Goal: Task Accomplishment & Management: Use online tool/utility

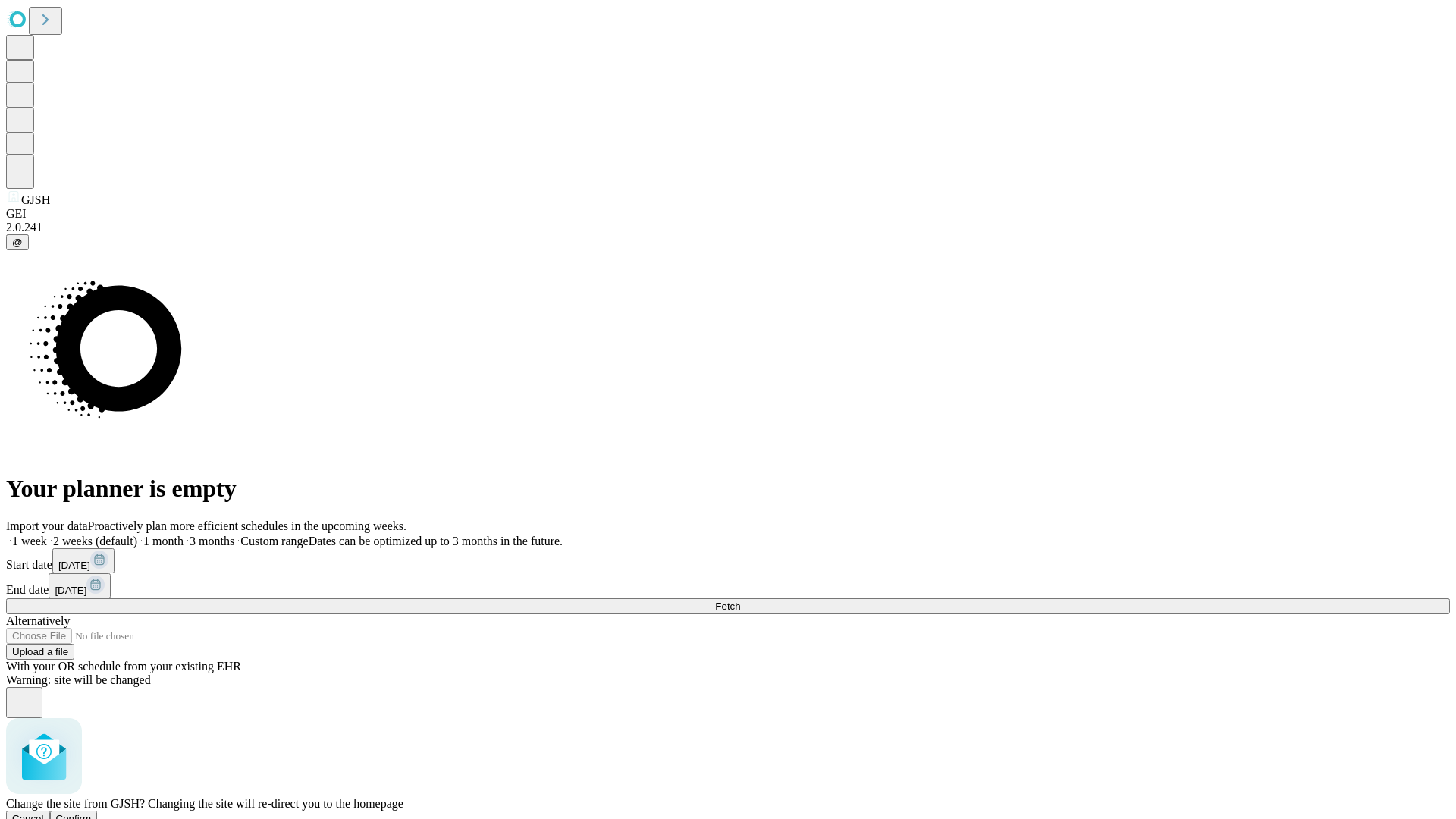
click at [92, 813] on span "Confirm" at bounding box center [74, 819] width 36 height 11
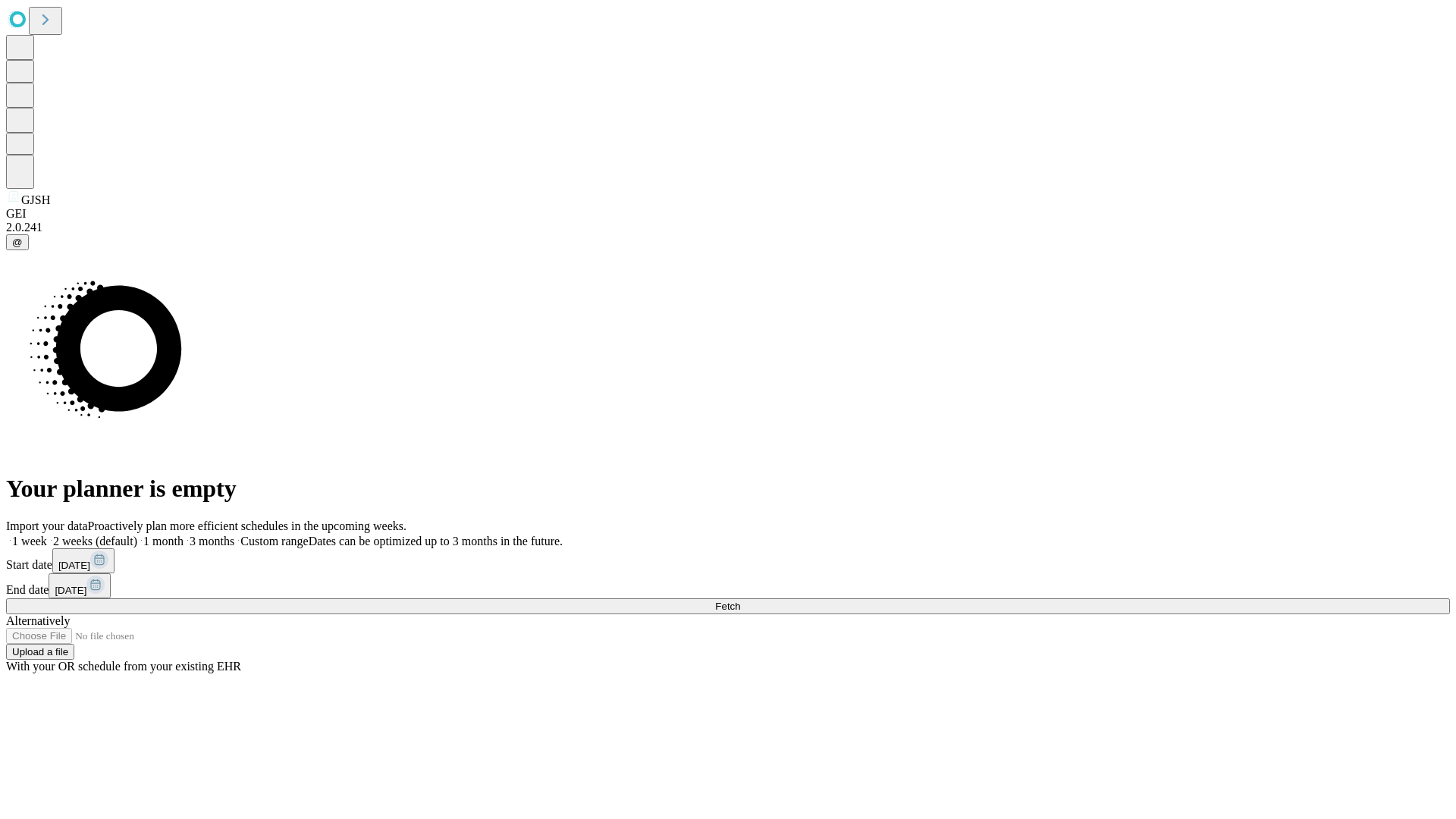
click at [183, 535] on label "1 month" at bounding box center [160, 542] width 46 height 13
click at [740, 601] on span "Fetch" at bounding box center [727, 606] width 25 height 11
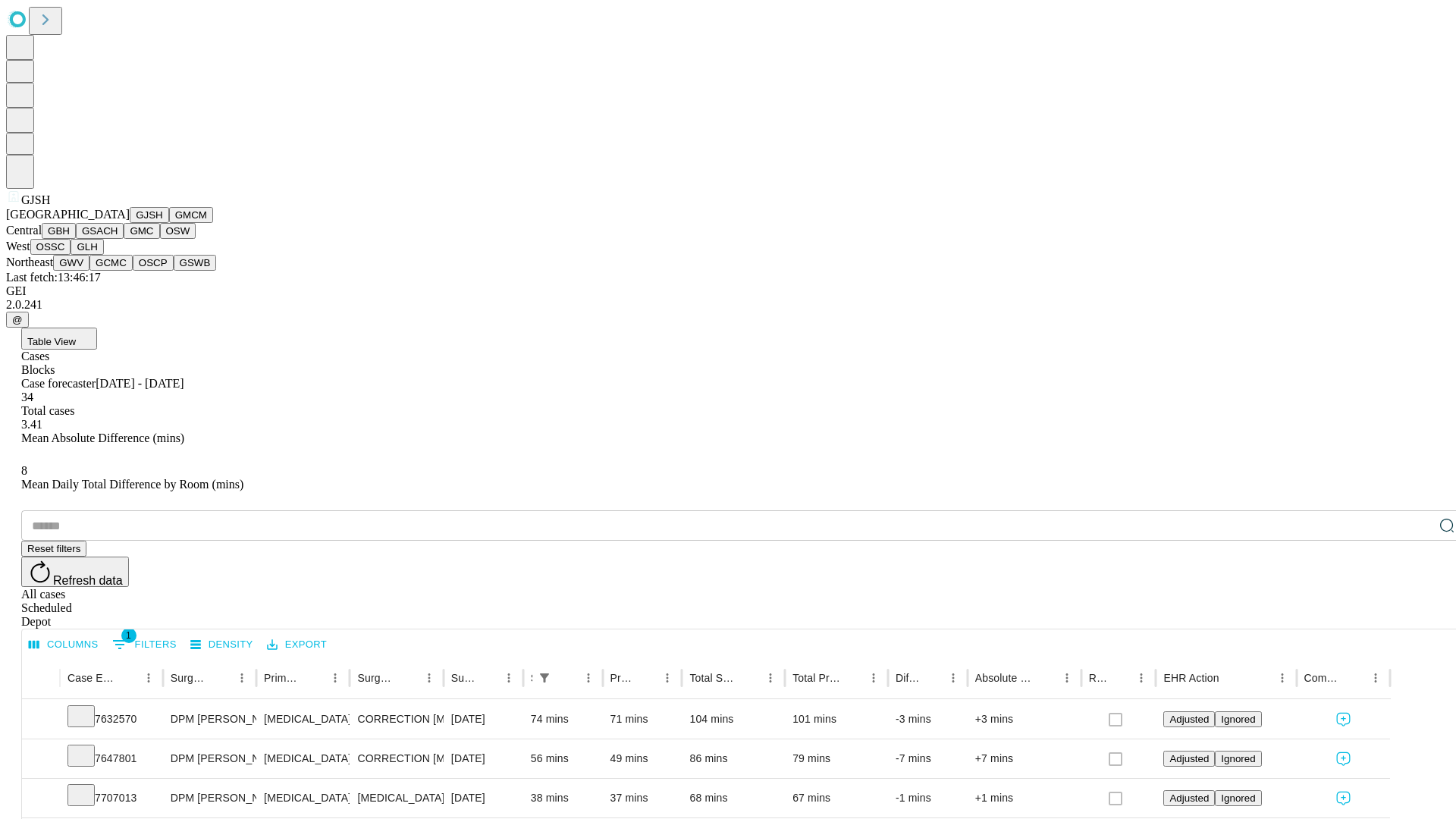
click at [169, 223] on button "GMCM" at bounding box center [192, 215] width 44 height 16
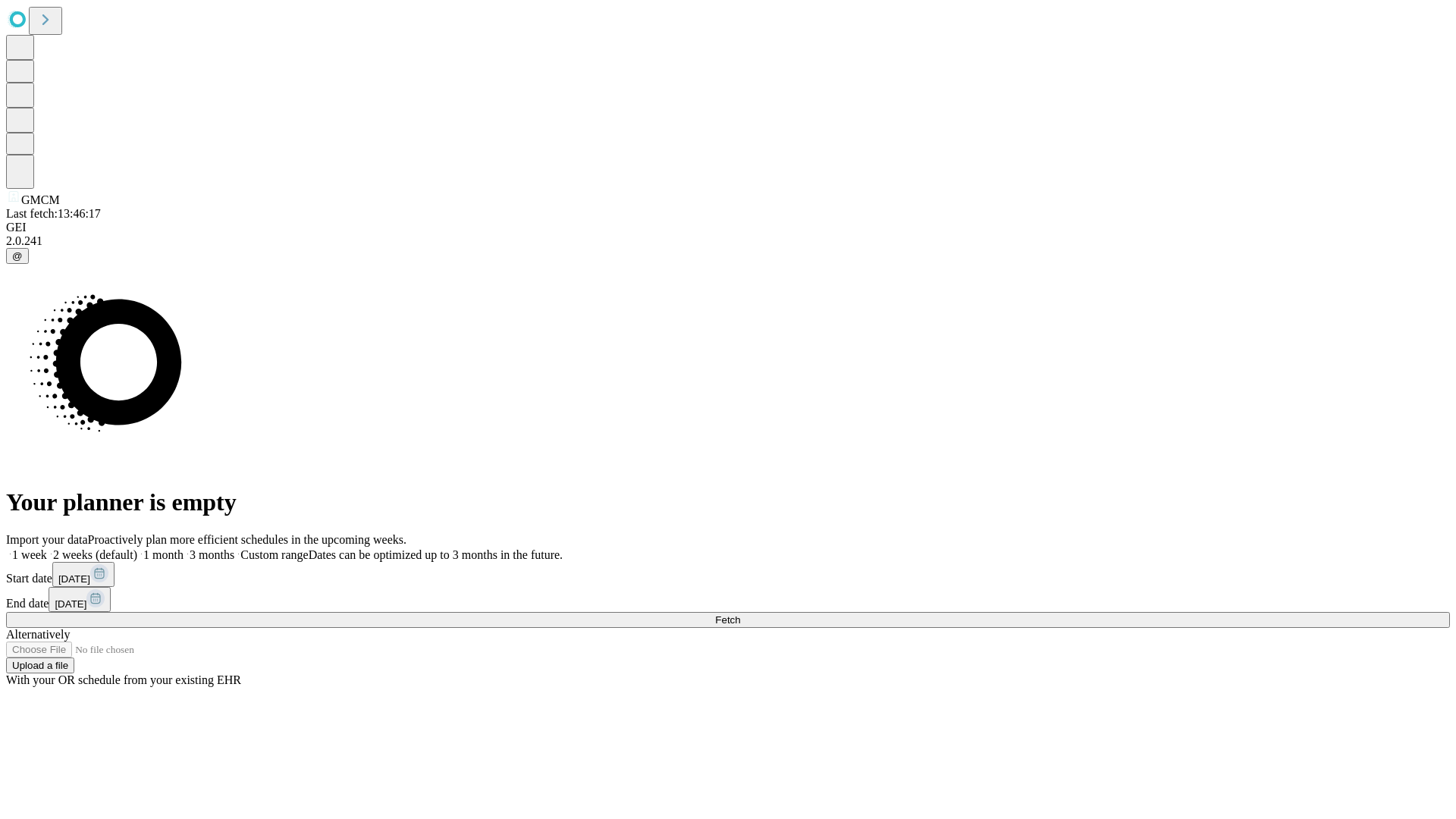
click at [183, 548] on label "1 month" at bounding box center [160, 555] width 46 height 13
click at [740, 614] on span "Fetch" at bounding box center [727, 620] width 25 height 11
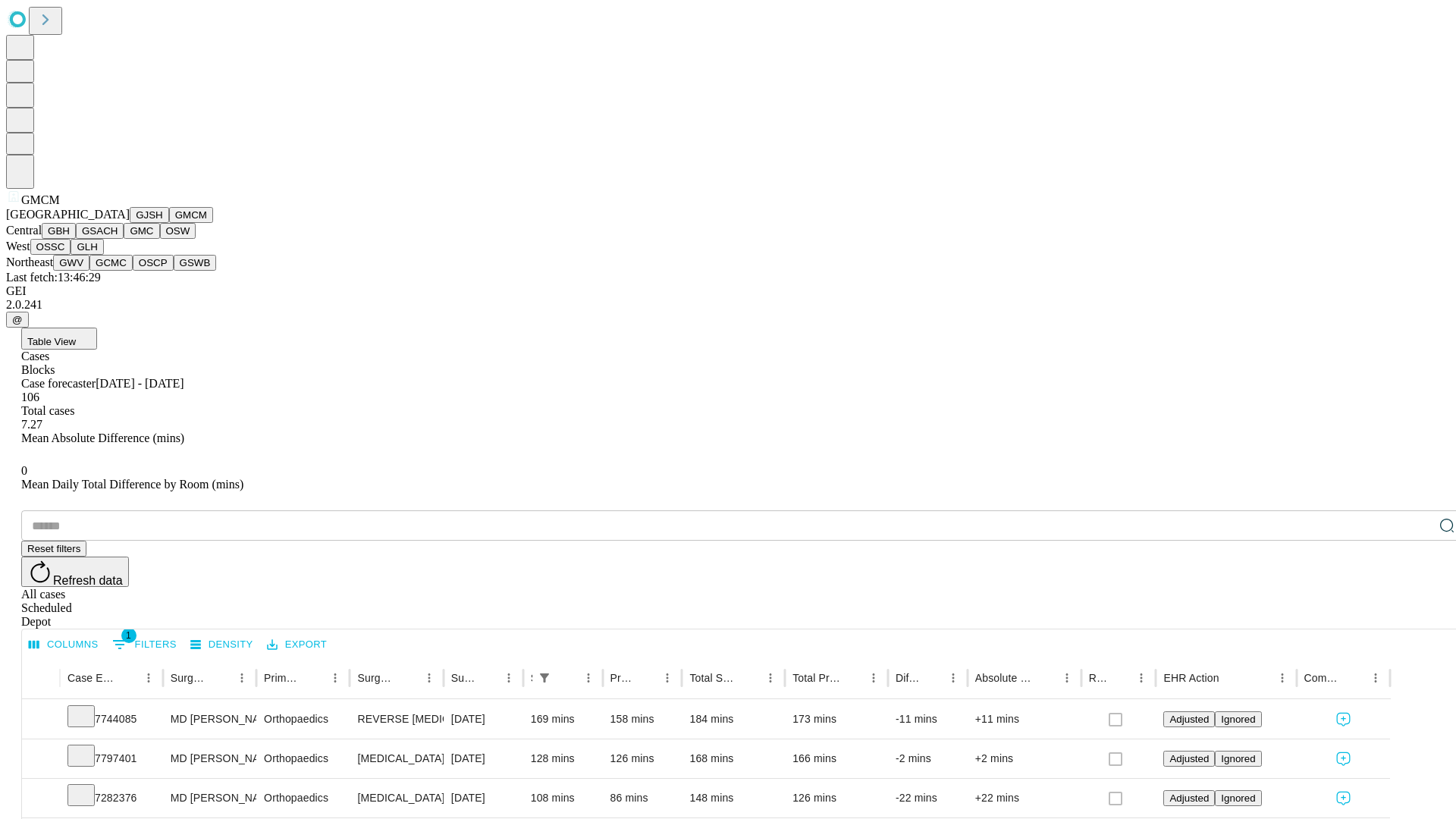
click at [76, 239] on button "GBH" at bounding box center [58, 230] width 34 height 16
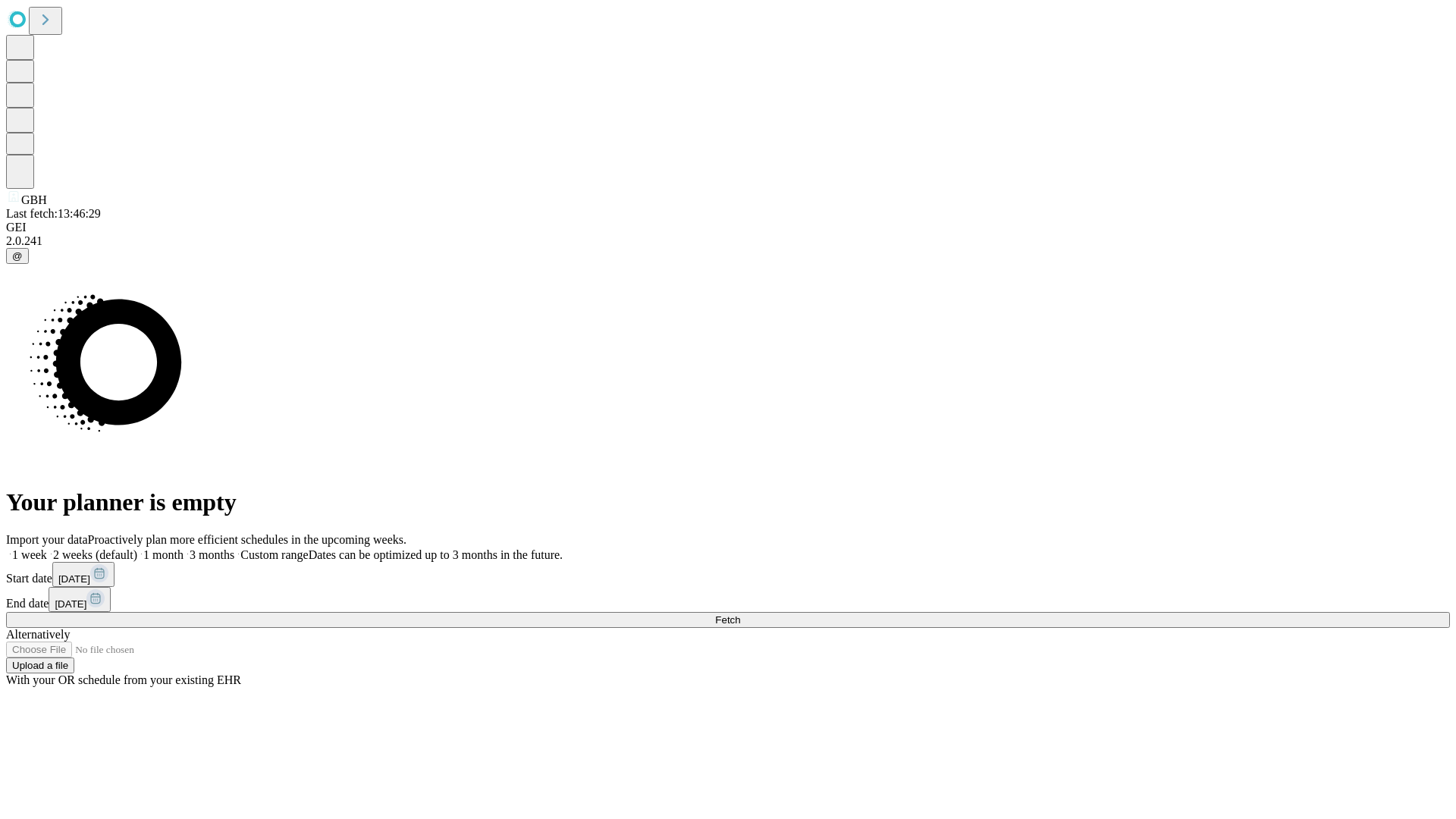
click at [183, 548] on label "1 month" at bounding box center [160, 555] width 46 height 13
click at [740, 614] on span "Fetch" at bounding box center [727, 620] width 25 height 11
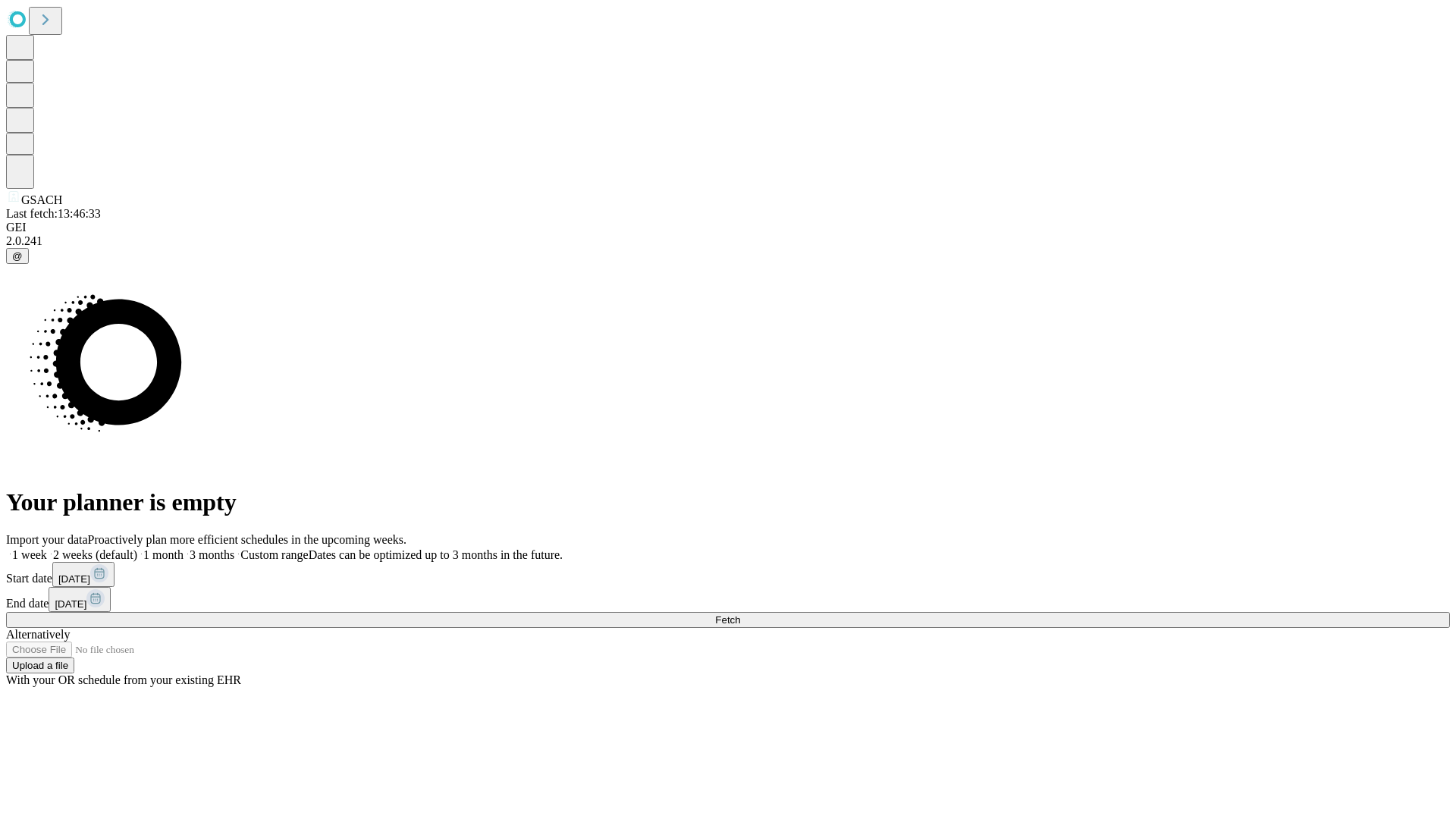
click at [183, 548] on label "1 month" at bounding box center [160, 555] width 46 height 13
click at [740, 614] on span "Fetch" at bounding box center [727, 620] width 25 height 11
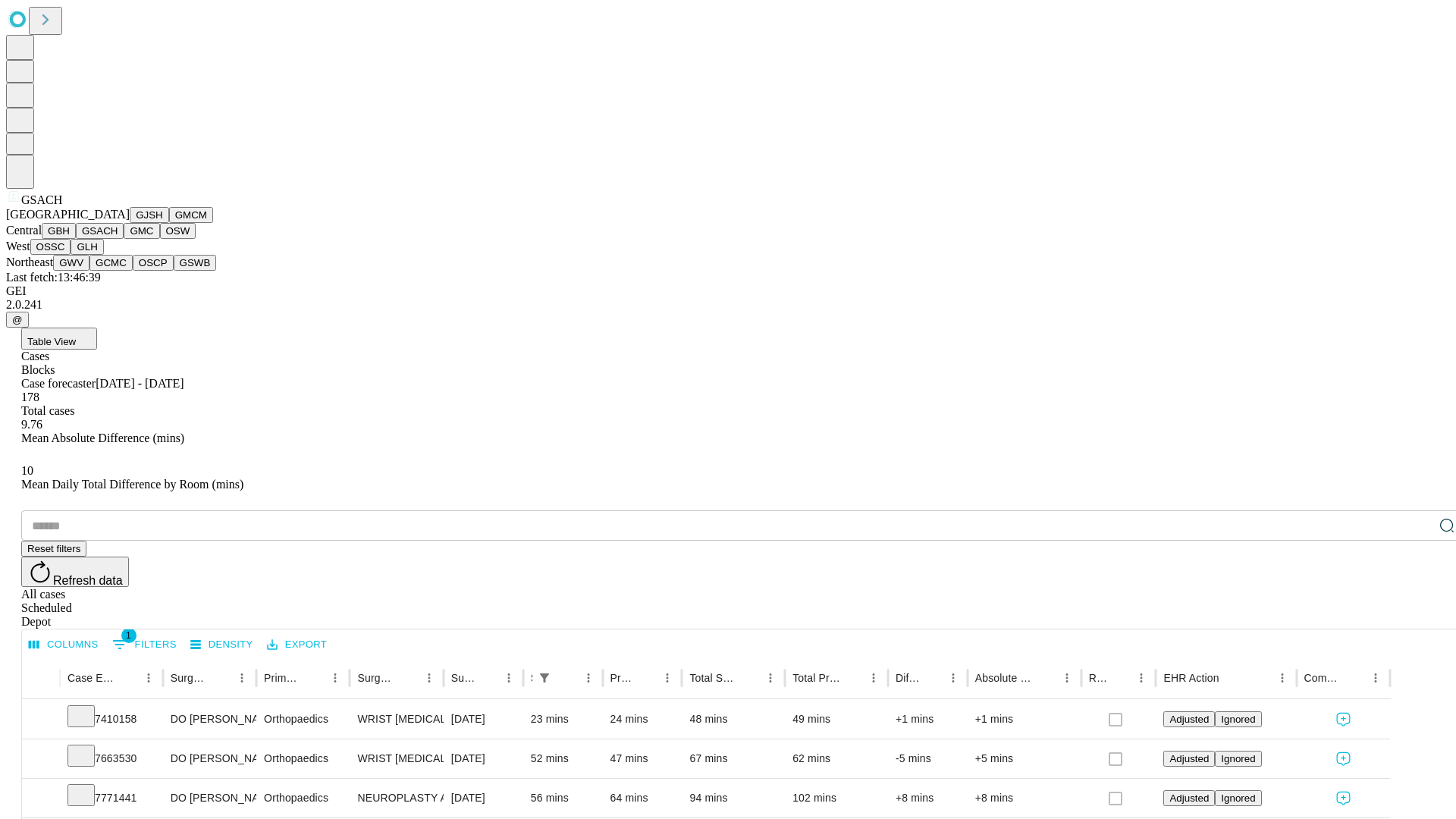
click at [123, 239] on button "GMC" at bounding box center [141, 230] width 36 height 16
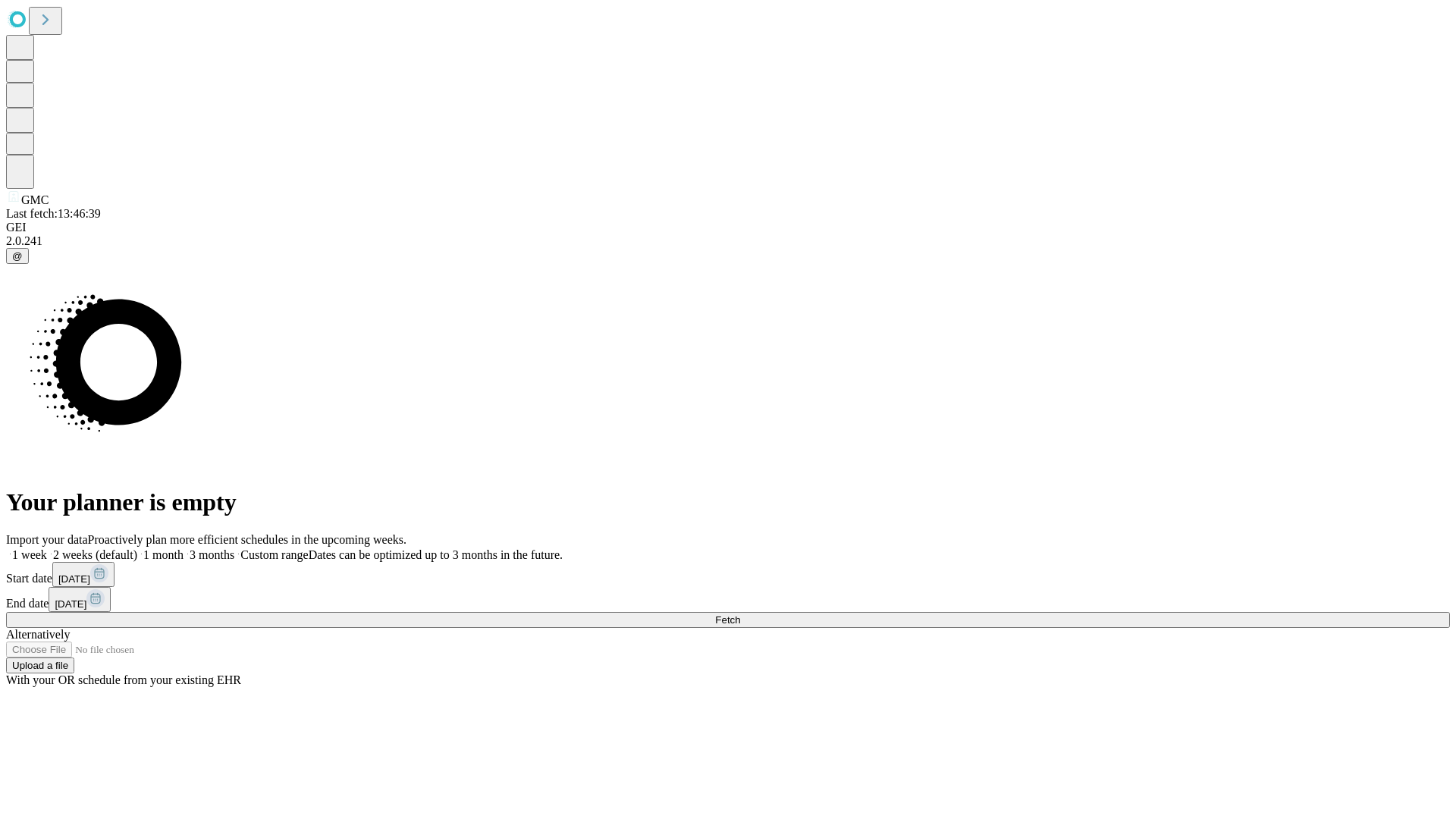
click at [183, 548] on label "1 month" at bounding box center [160, 555] width 46 height 13
click at [740, 614] on span "Fetch" at bounding box center [727, 620] width 25 height 11
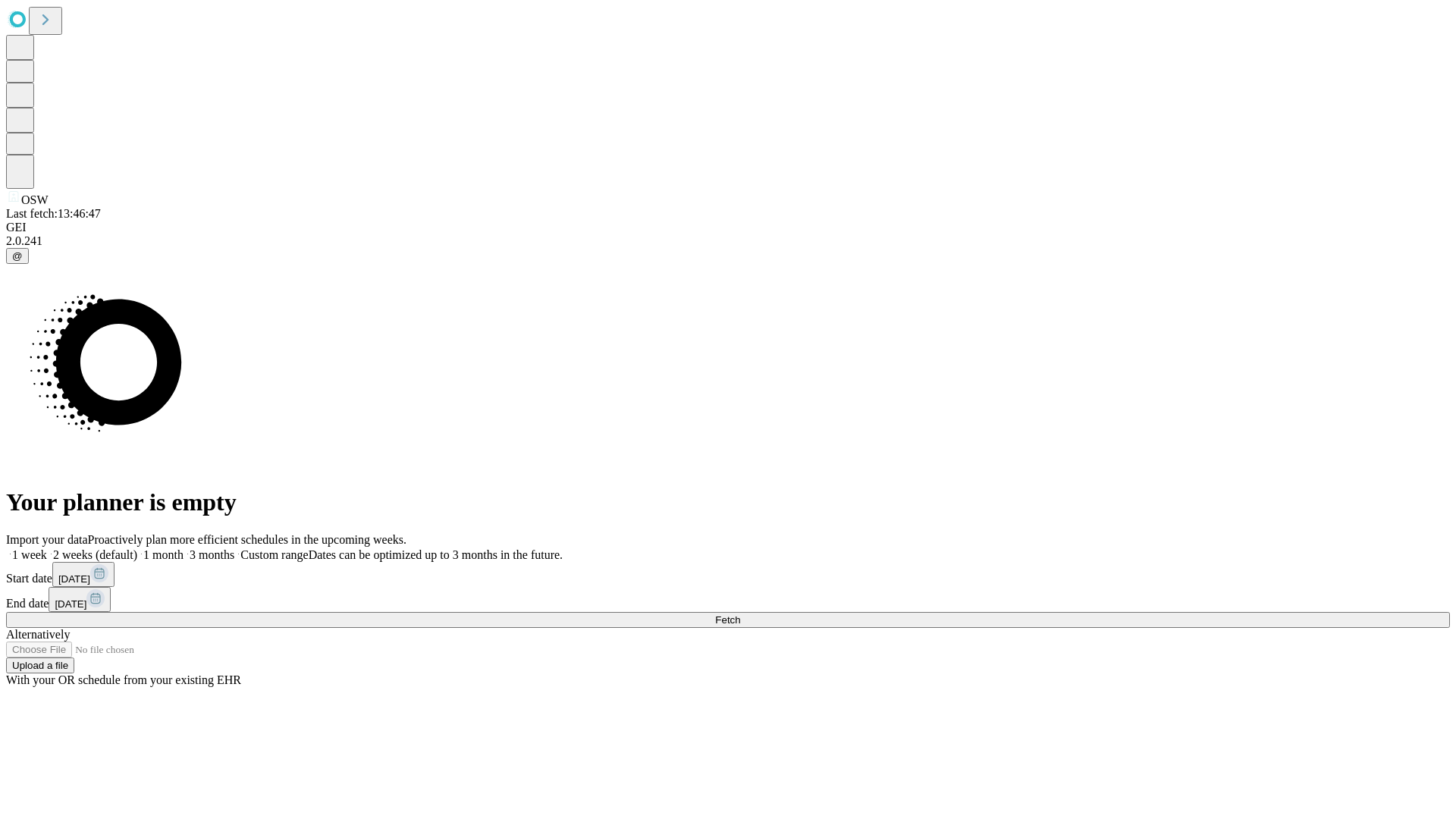
click at [183, 548] on label "1 month" at bounding box center [160, 555] width 46 height 13
click at [740, 614] on span "Fetch" at bounding box center [727, 620] width 25 height 11
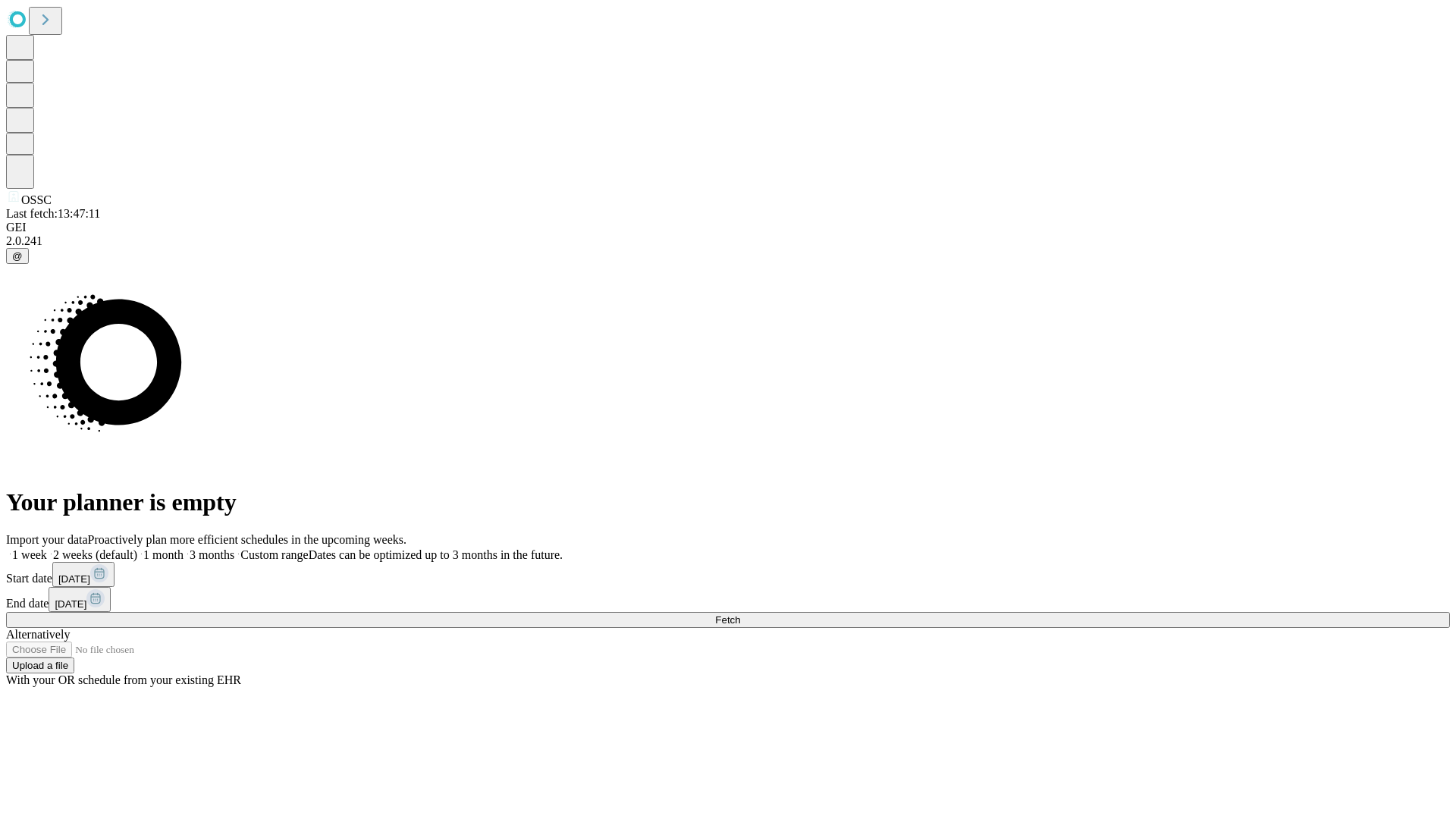
click at [740, 614] on span "Fetch" at bounding box center [727, 620] width 25 height 11
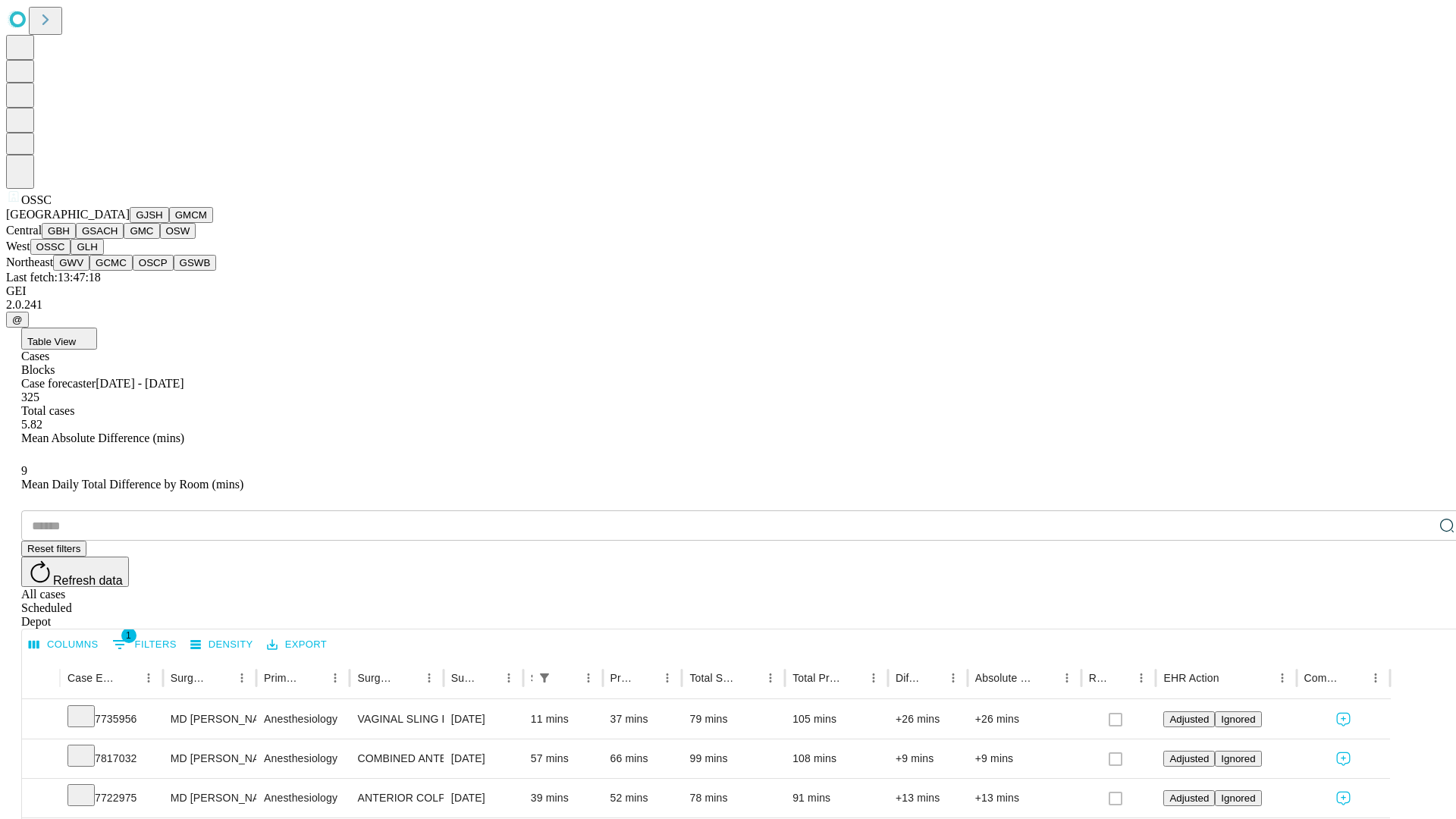
click at [103, 255] on button "GLH" at bounding box center [87, 246] width 32 height 16
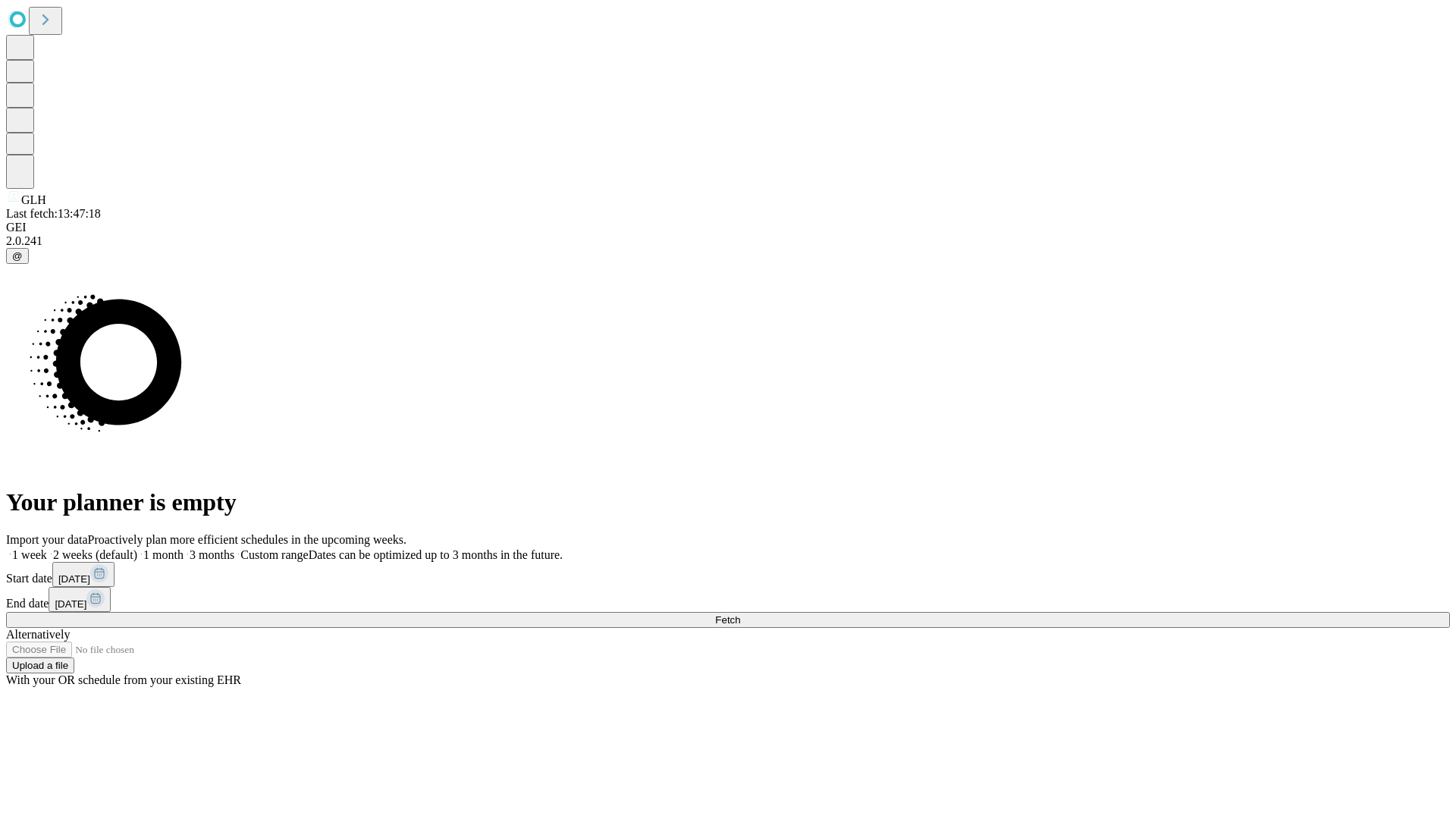
click at [183, 548] on label "1 month" at bounding box center [160, 555] width 46 height 13
click at [740, 614] on span "Fetch" at bounding box center [727, 620] width 25 height 11
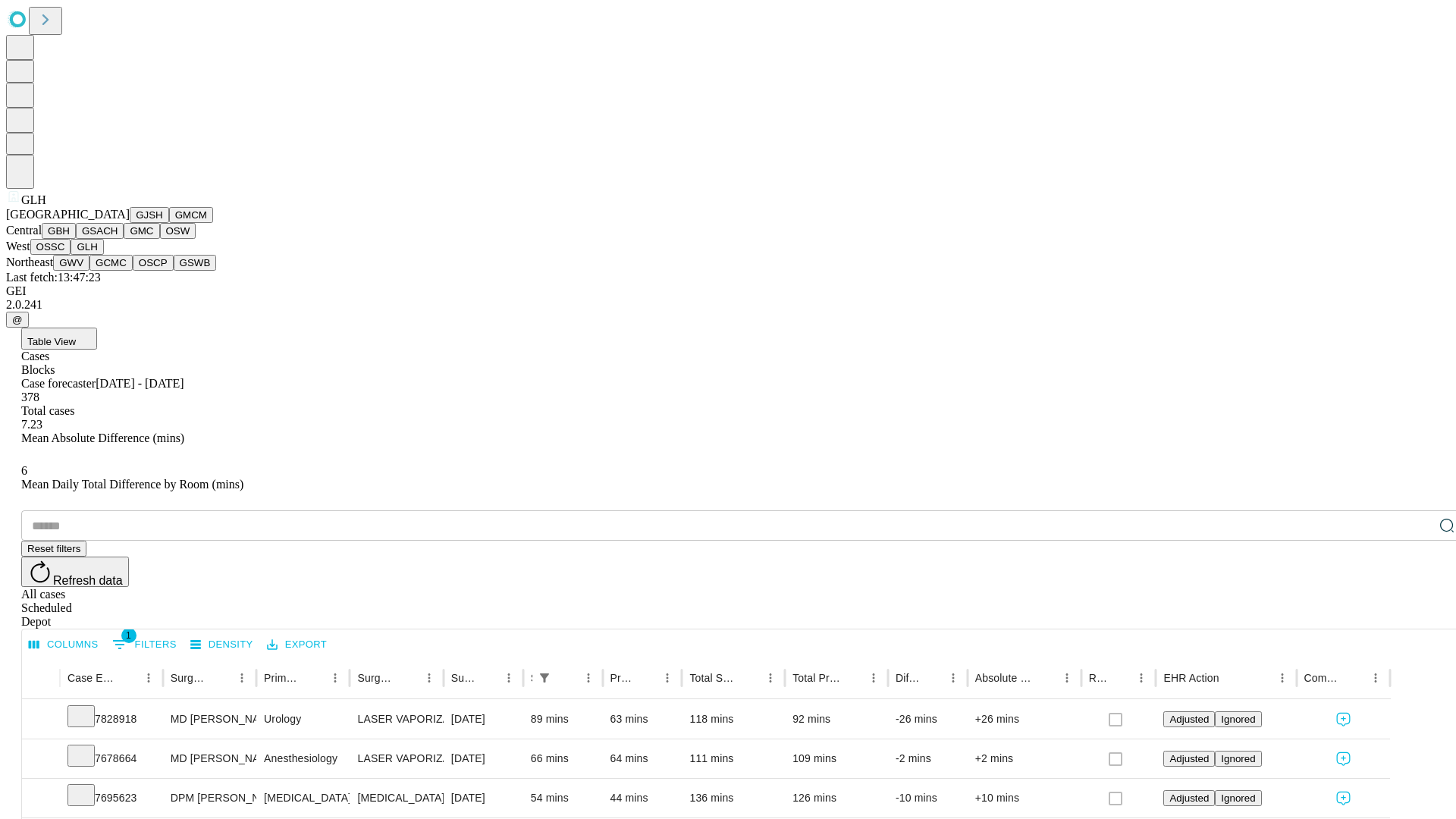
click at [89, 271] on button "GWV" at bounding box center [72, 263] width 37 height 16
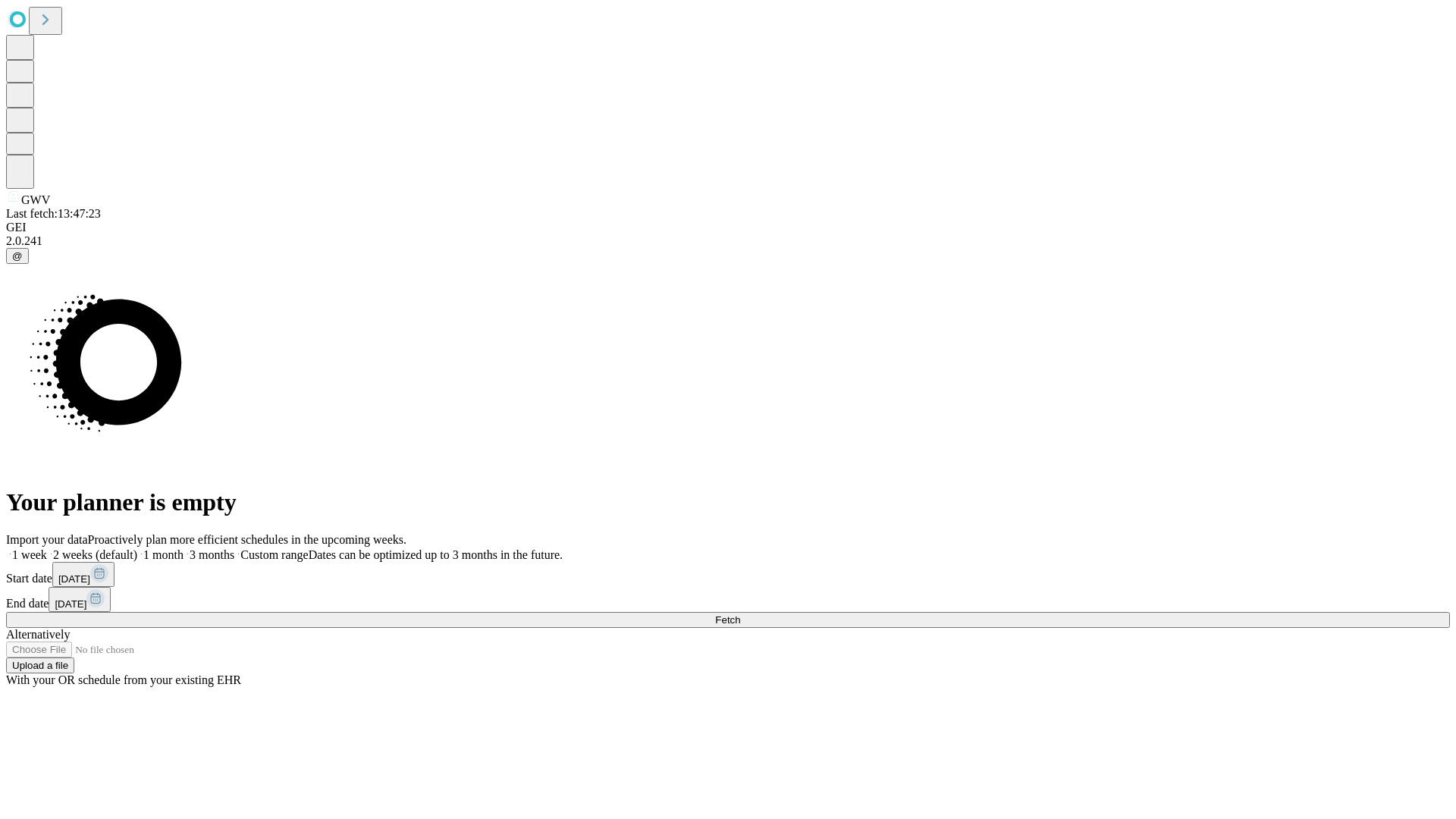
click at [740, 614] on span "Fetch" at bounding box center [727, 620] width 25 height 11
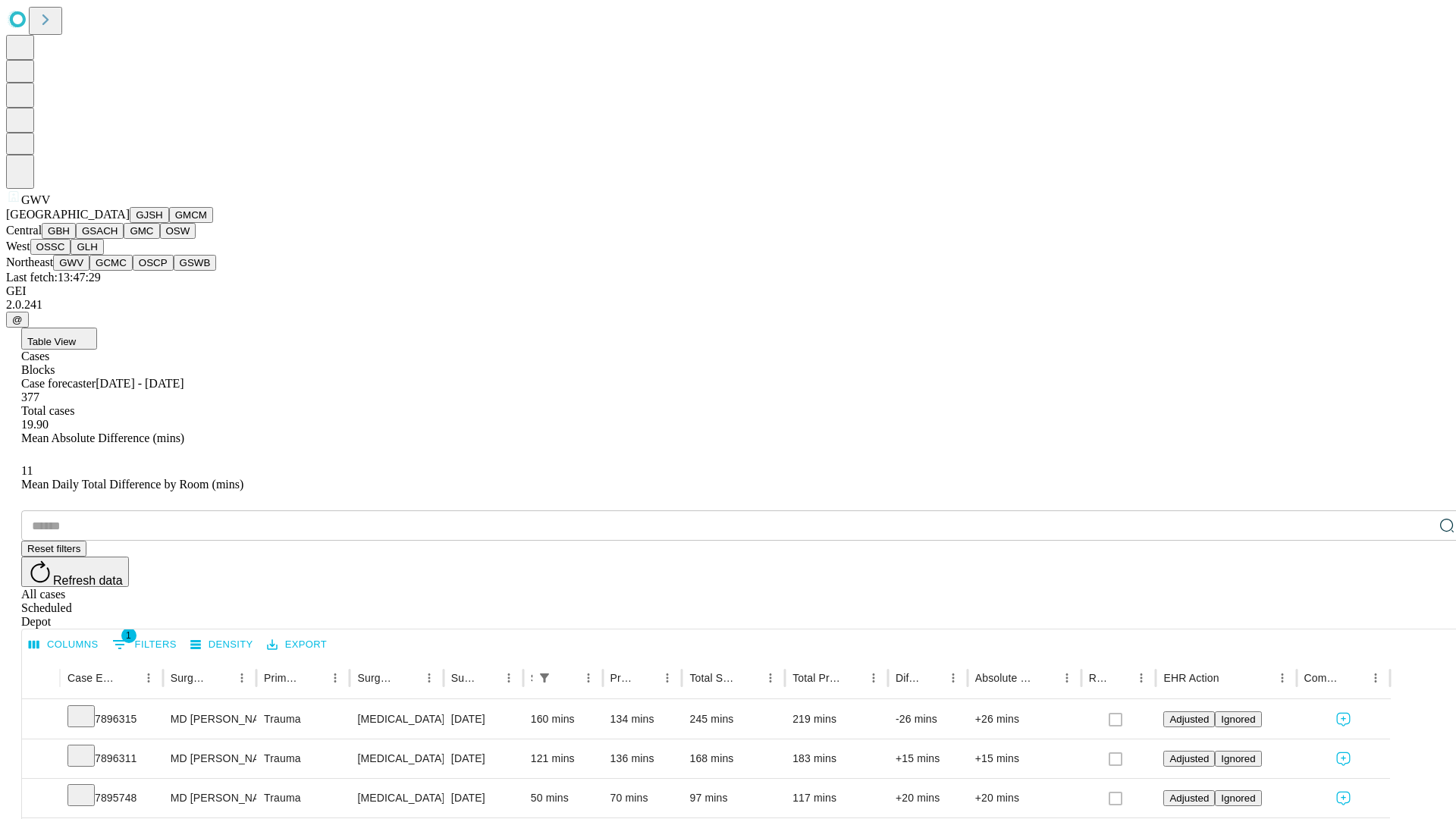
click at [118, 271] on button "GCMC" at bounding box center [111, 263] width 43 height 16
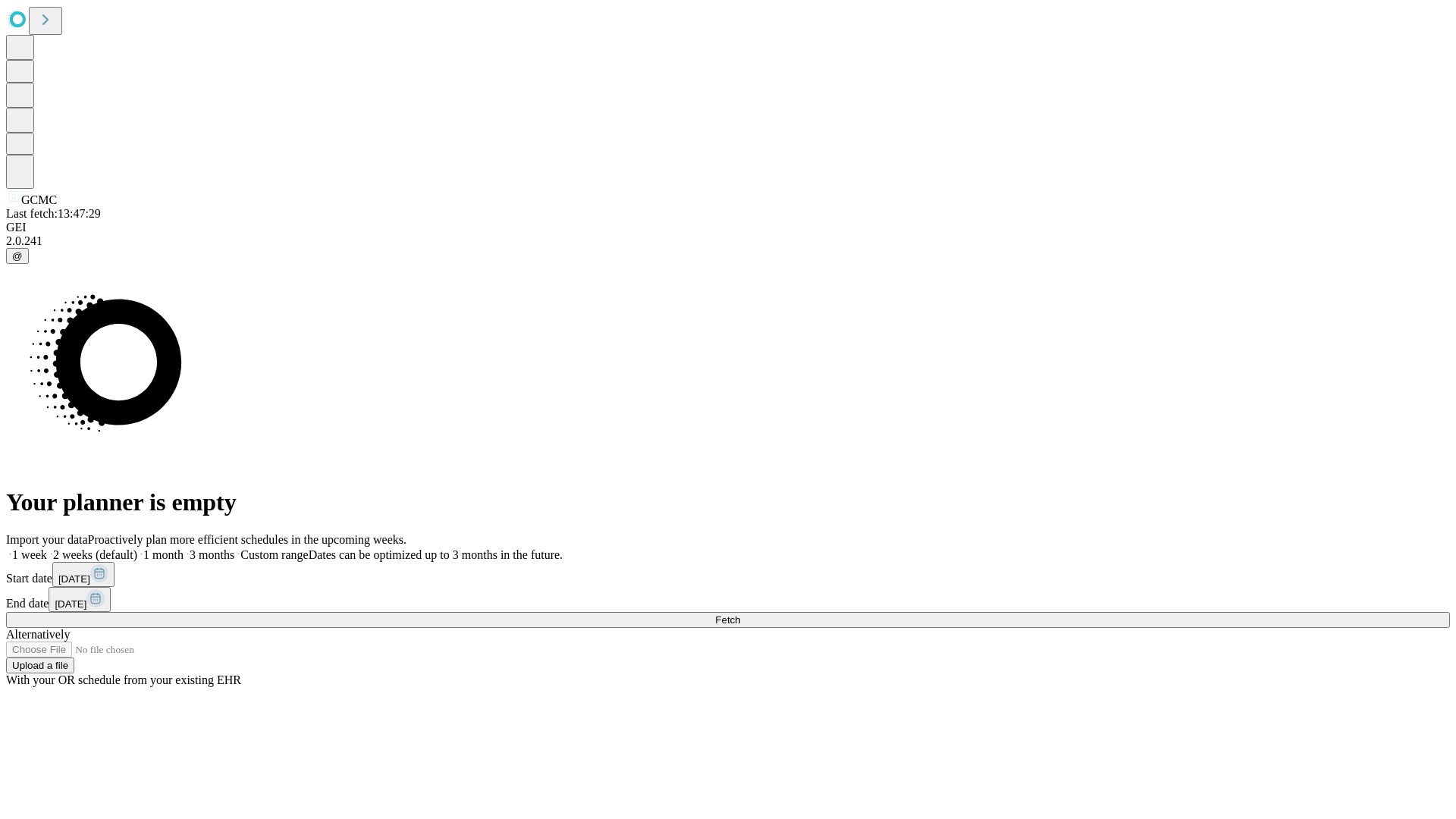
click at [183, 548] on label "1 month" at bounding box center [160, 555] width 46 height 13
click at [740, 614] on span "Fetch" at bounding box center [727, 620] width 25 height 11
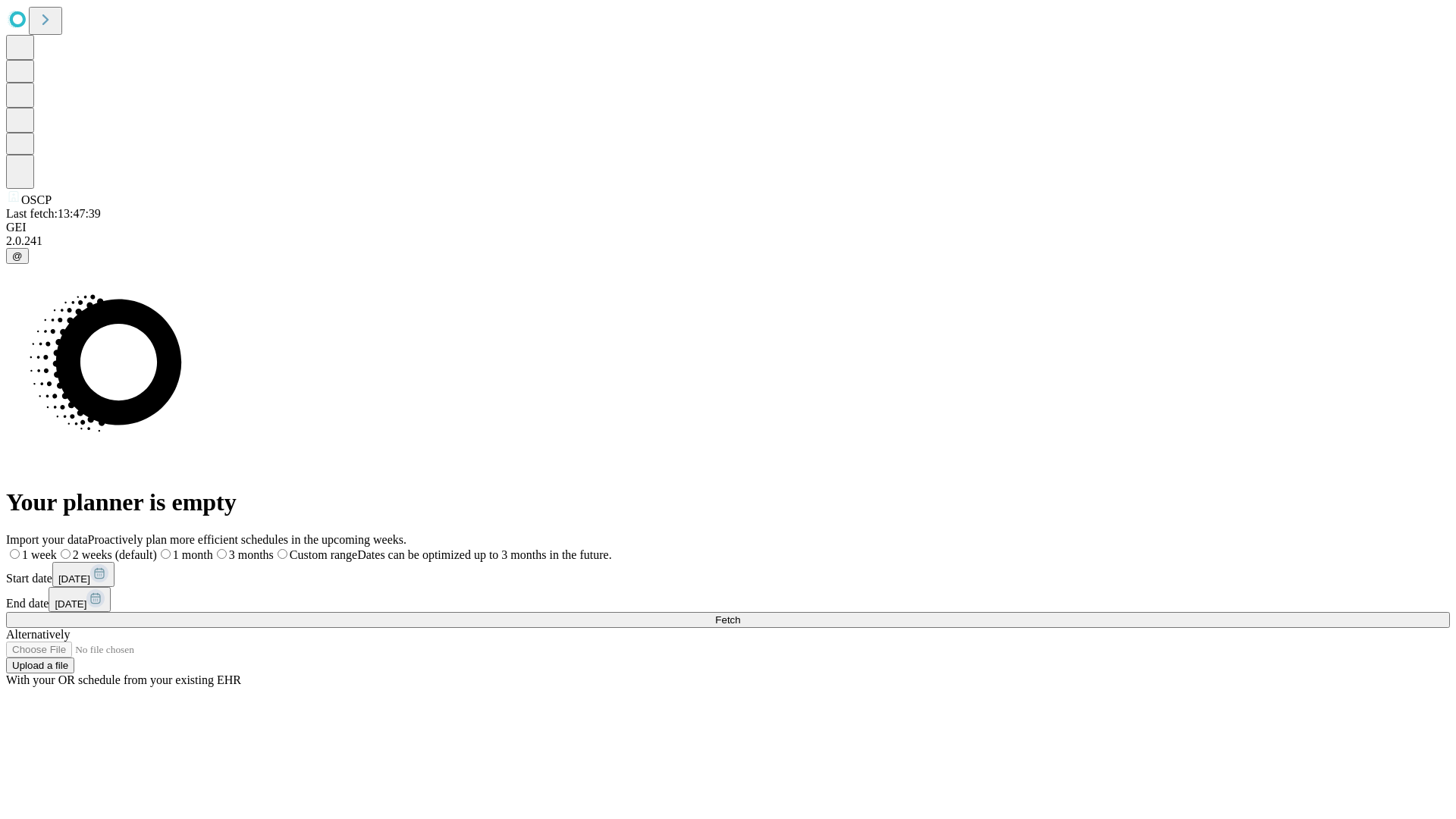
click at [213, 548] on label "1 month" at bounding box center [184, 555] width 56 height 13
click at [740, 614] on span "Fetch" at bounding box center [727, 620] width 25 height 11
